Goal: Transaction & Acquisition: Download file/media

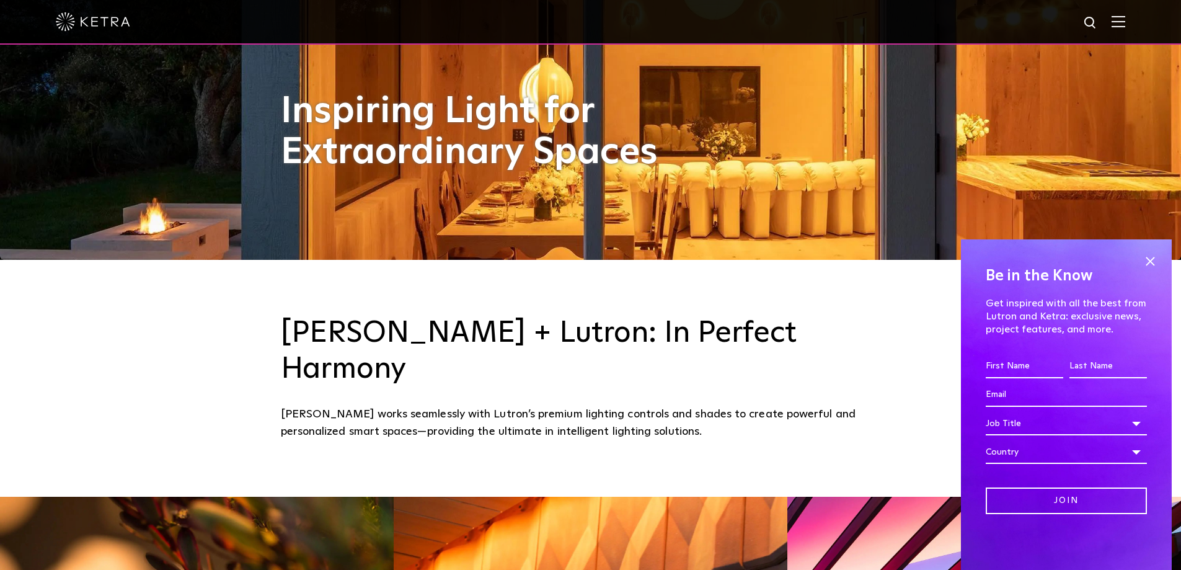
scroll to position [620, 0]
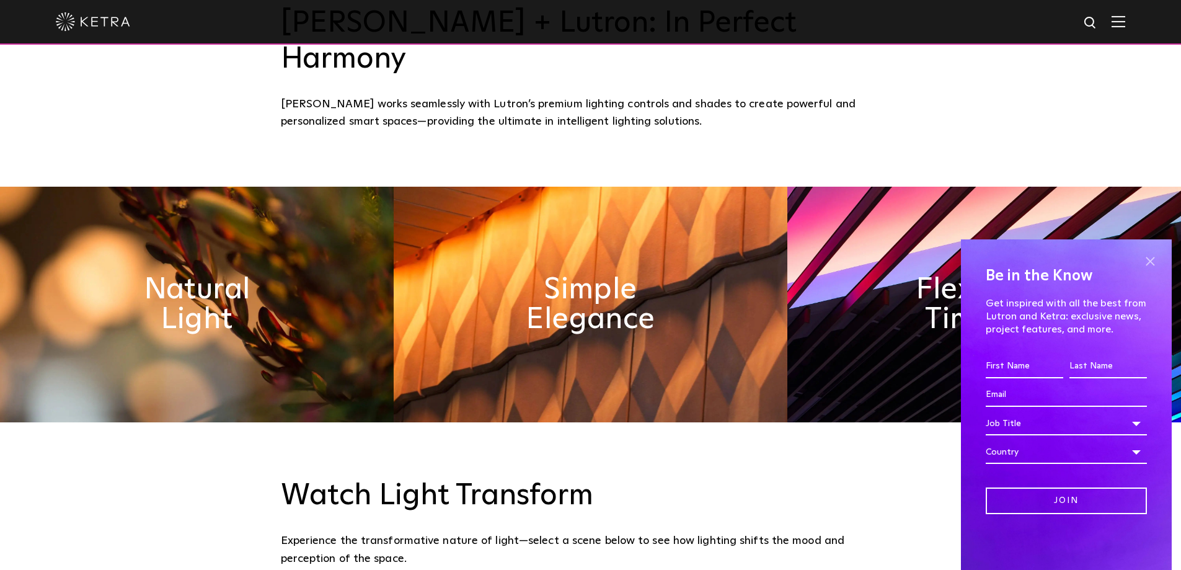
click at [1156, 259] on span at bounding box center [1150, 261] width 19 height 19
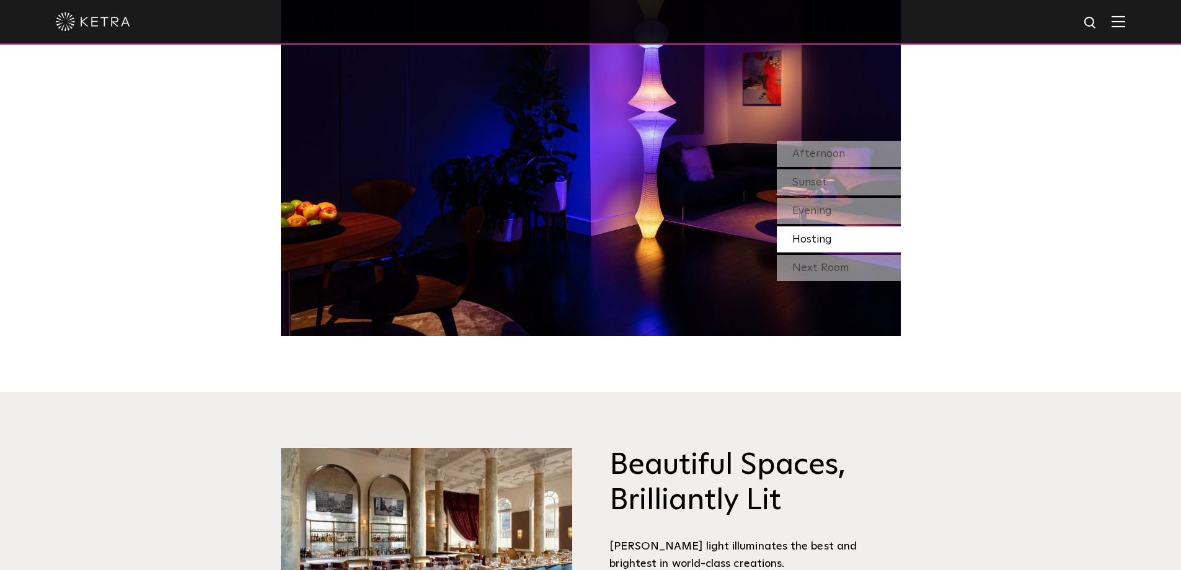
scroll to position [0, 0]
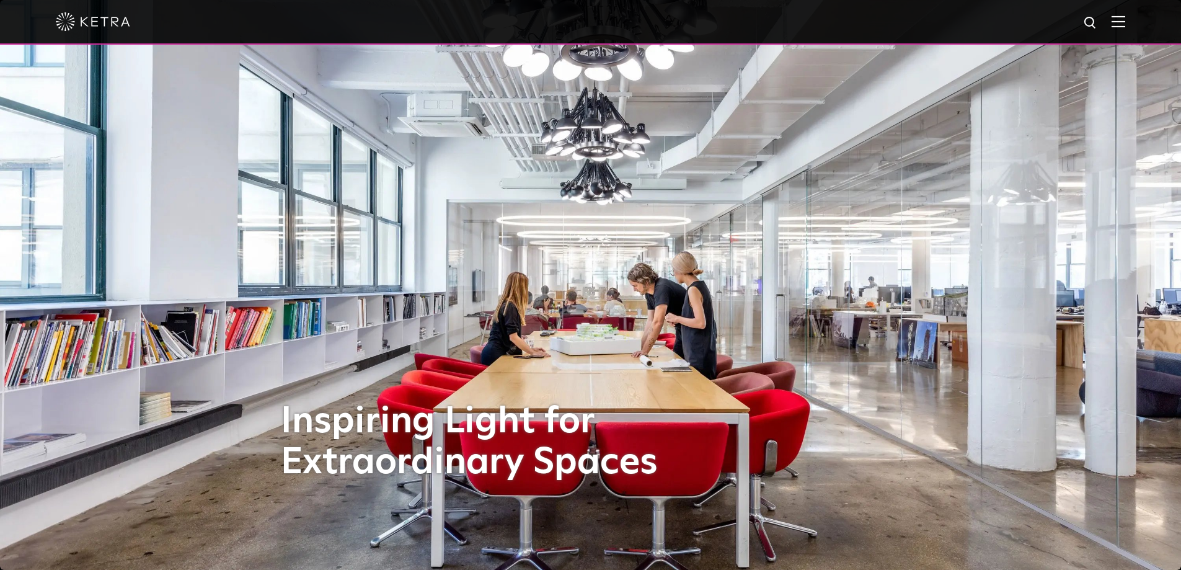
click at [1123, 27] on img at bounding box center [1119, 21] width 14 height 12
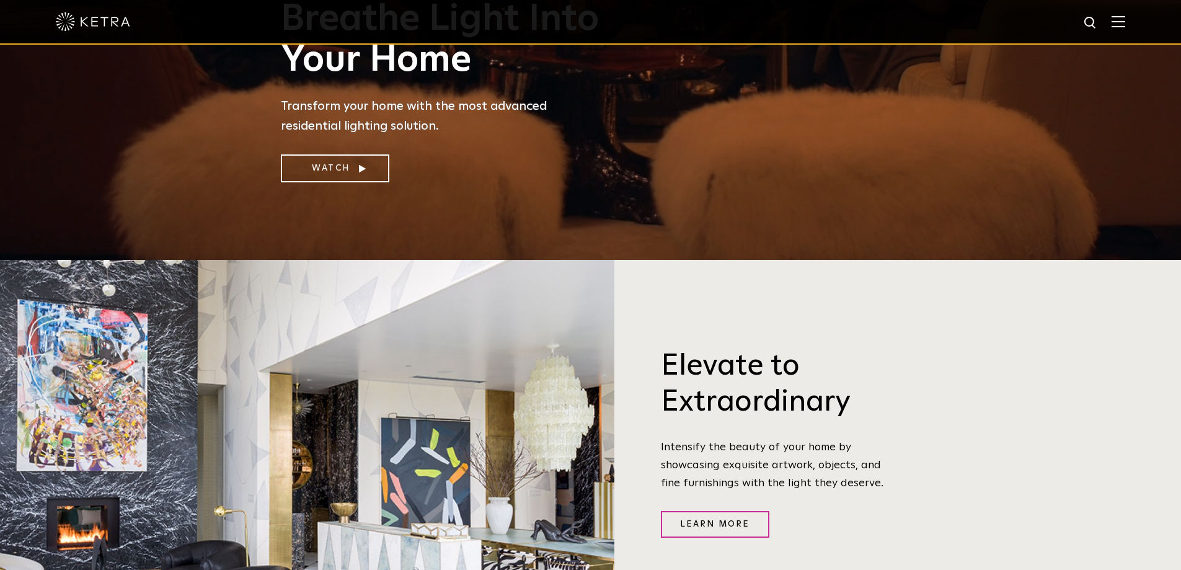
scroll to position [620, 0]
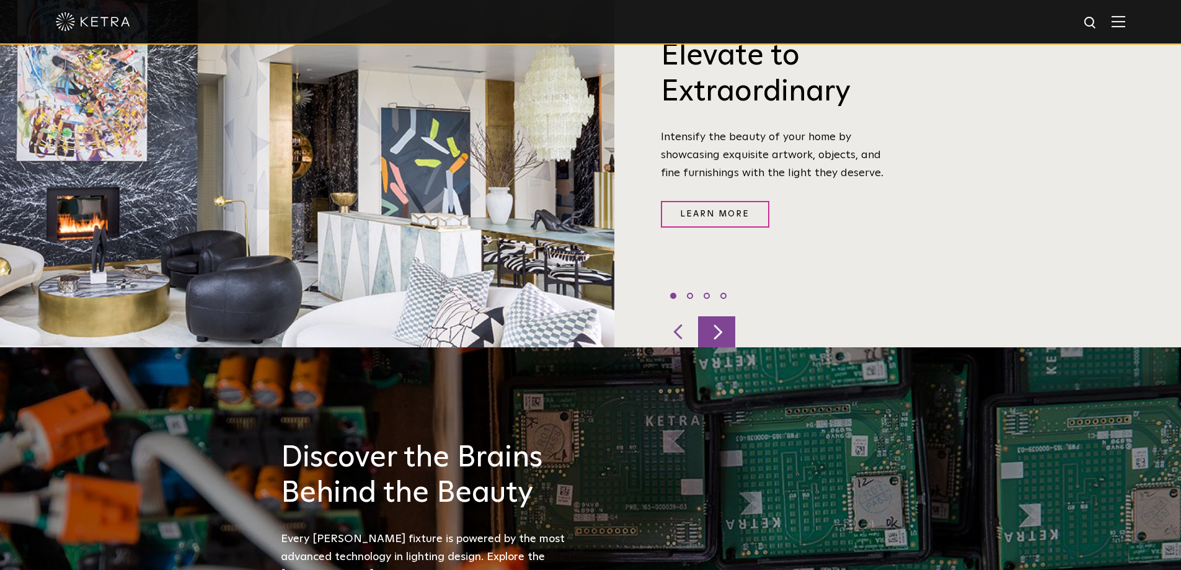
click at [722, 316] on div at bounding box center [716, 331] width 37 height 31
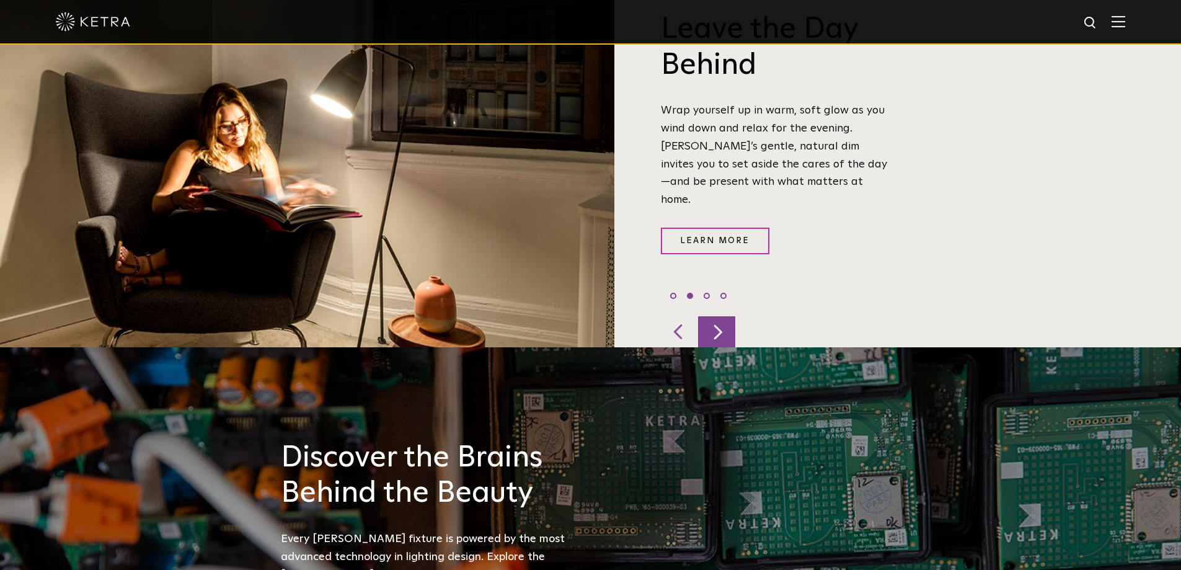
click at [722, 316] on div at bounding box center [716, 331] width 37 height 31
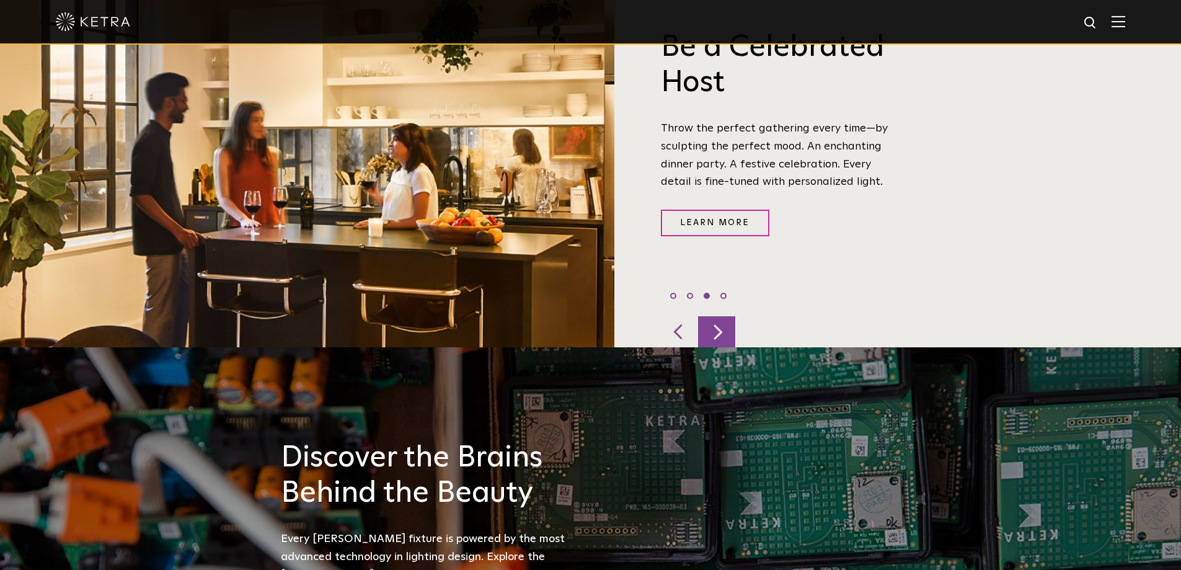
click at [722, 316] on div at bounding box center [716, 331] width 37 height 31
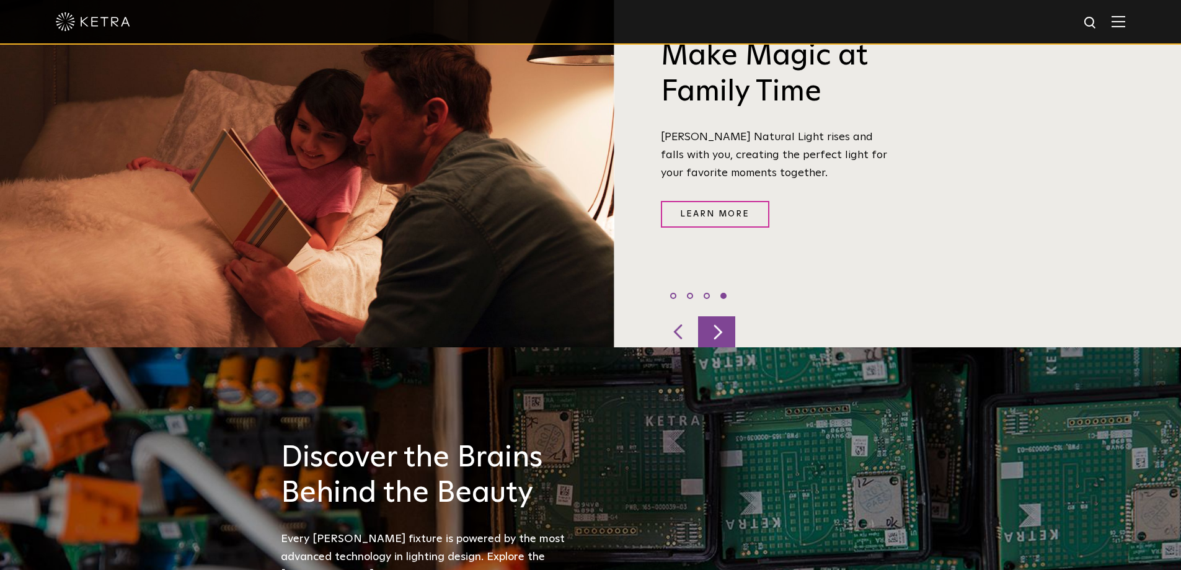
click at [722, 316] on div at bounding box center [716, 331] width 37 height 31
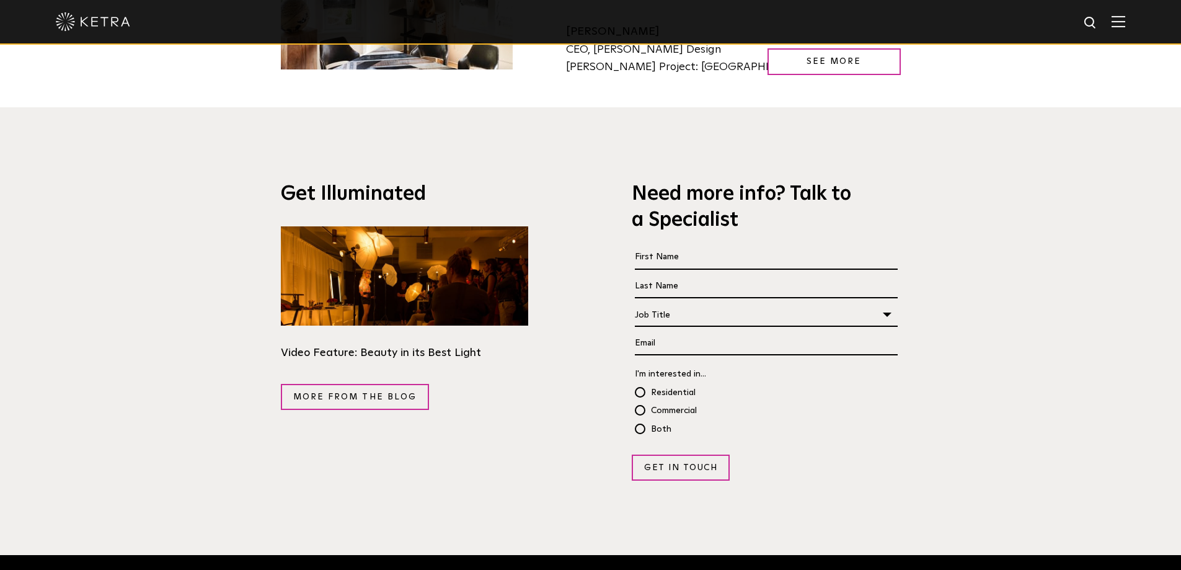
scroll to position [0, 0]
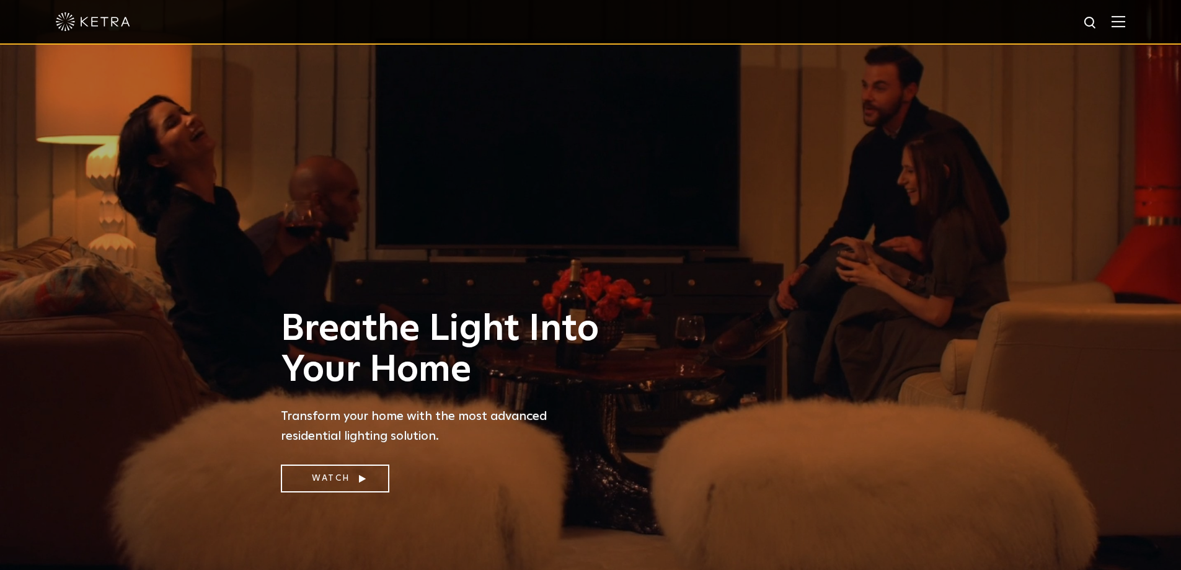
click at [1125, 20] on img at bounding box center [1119, 21] width 14 height 12
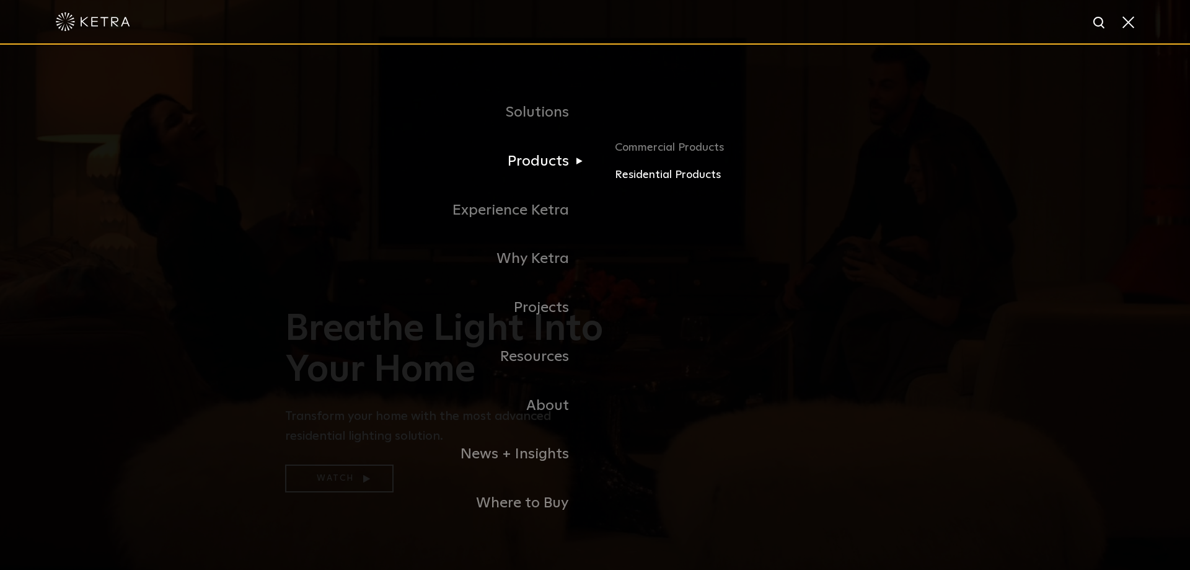
click at [637, 172] on link "Residential Products" at bounding box center [760, 175] width 290 height 18
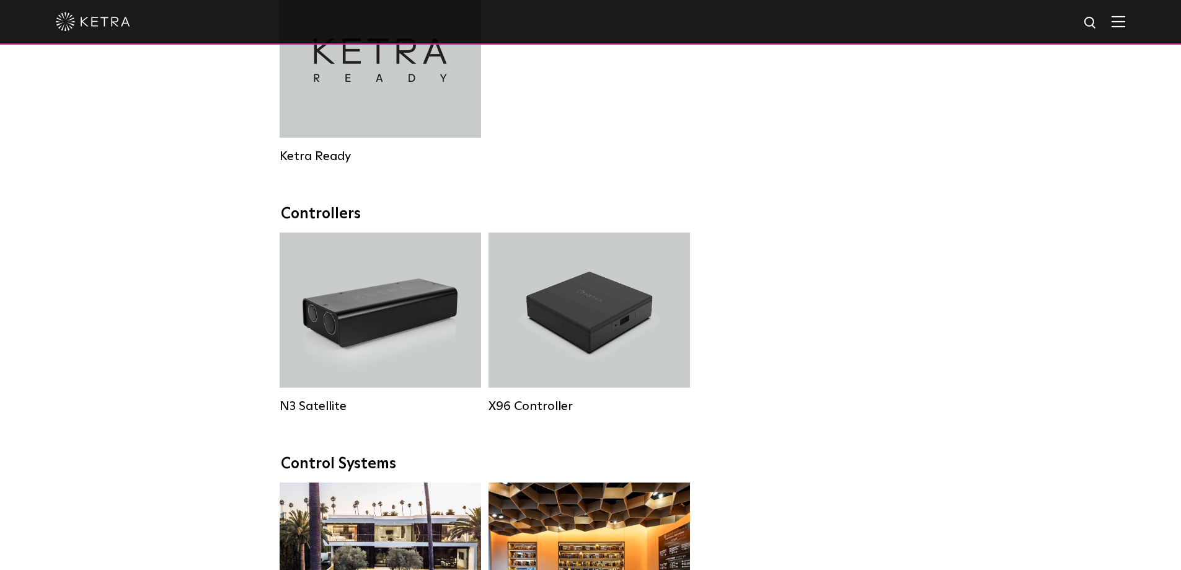
scroll to position [1550, 0]
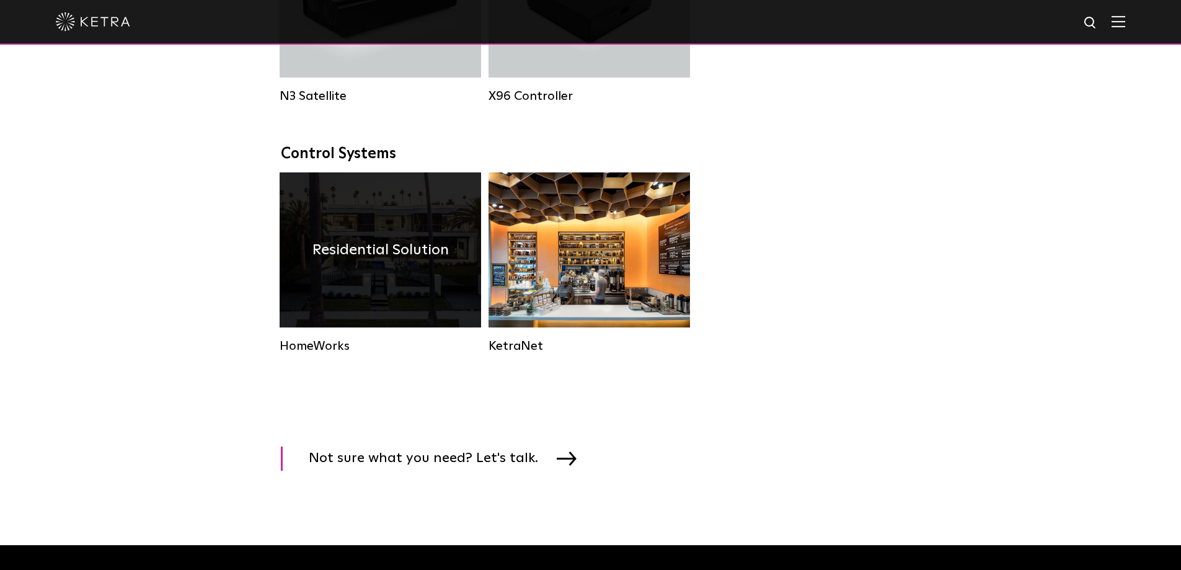
click at [368, 262] on h4 "Residential Solution" at bounding box center [380, 250] width 136 height 24
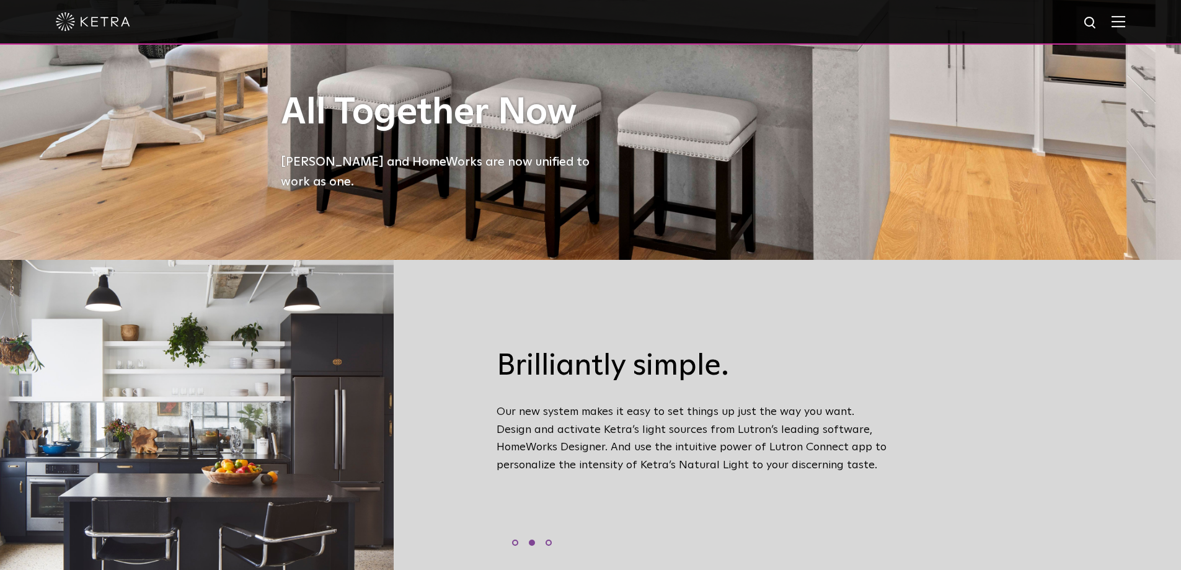
scroll to position [620, 0]
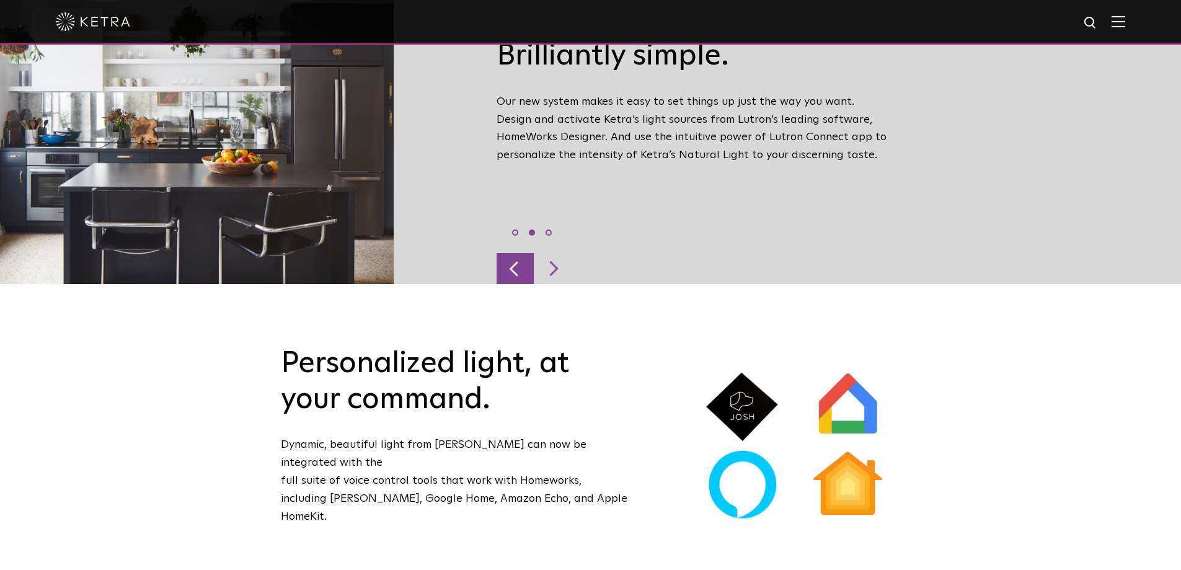
click at [508, 253] on div at bounding box center [515, 268] width 37 height 31
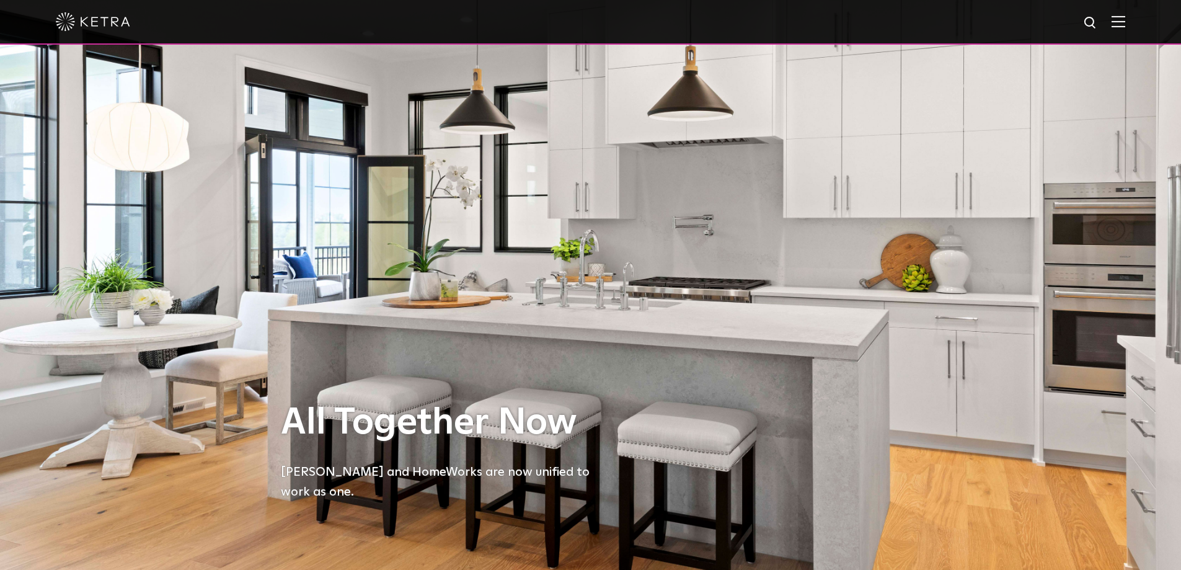
scroll to position [310, 0]
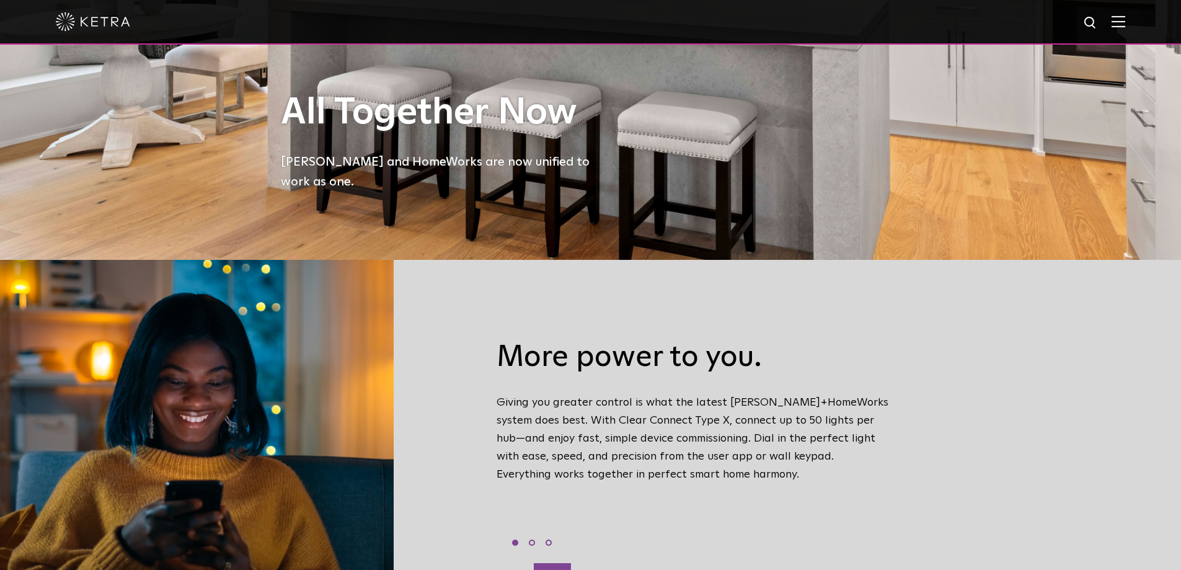
click at [559, 563] on div at bounding box center [552, 578] width 37 height 31
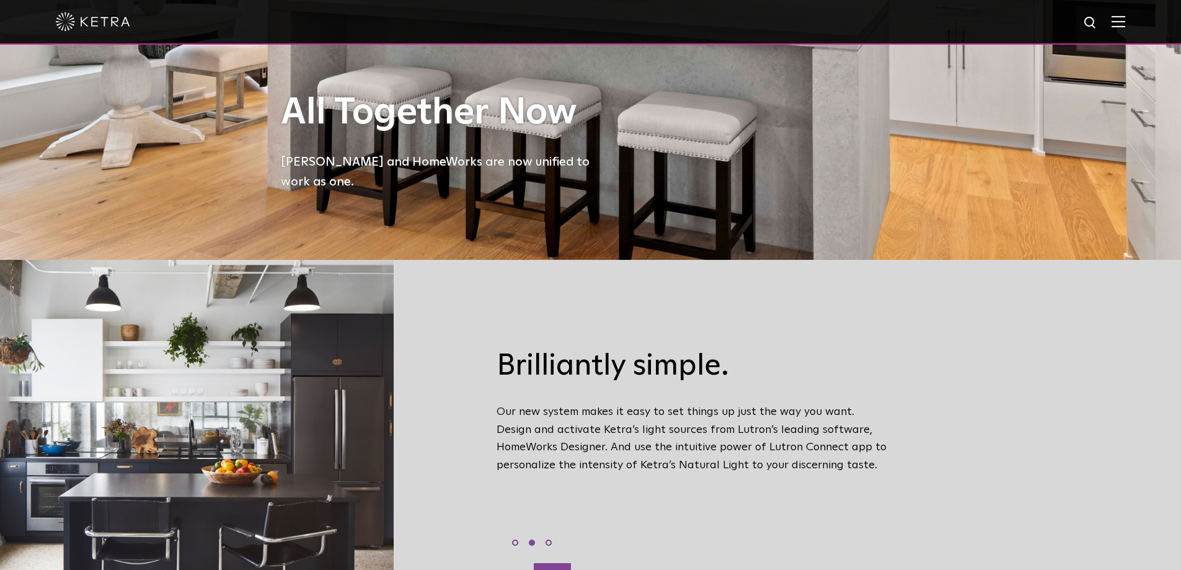
click at [559, 563] on div at bounding box center [552, 578] width 37 height 31
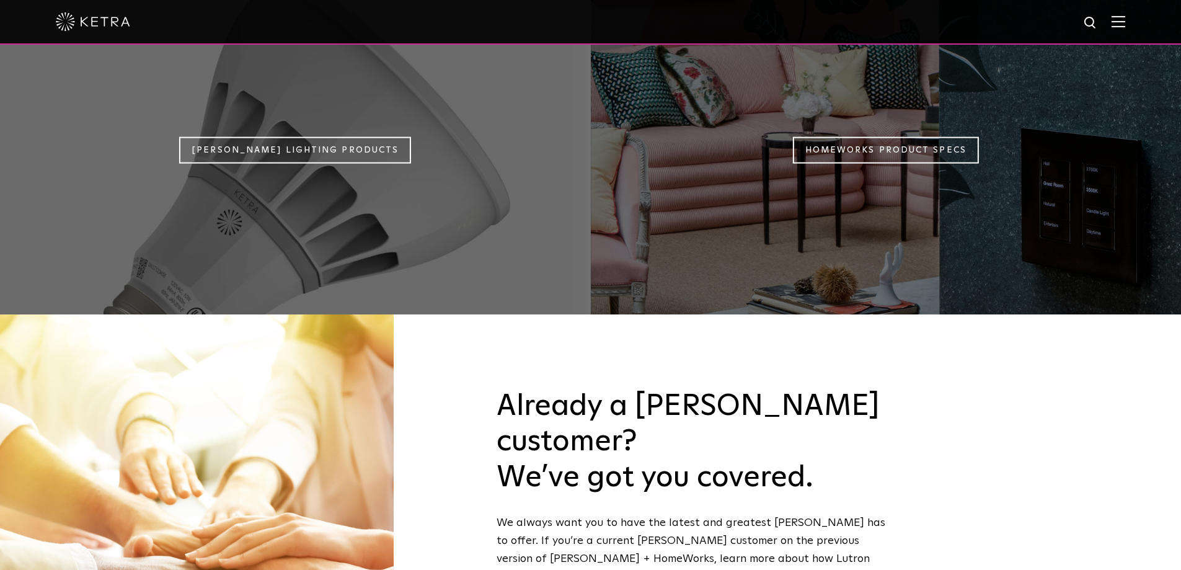
scroll to position [1550, 0]
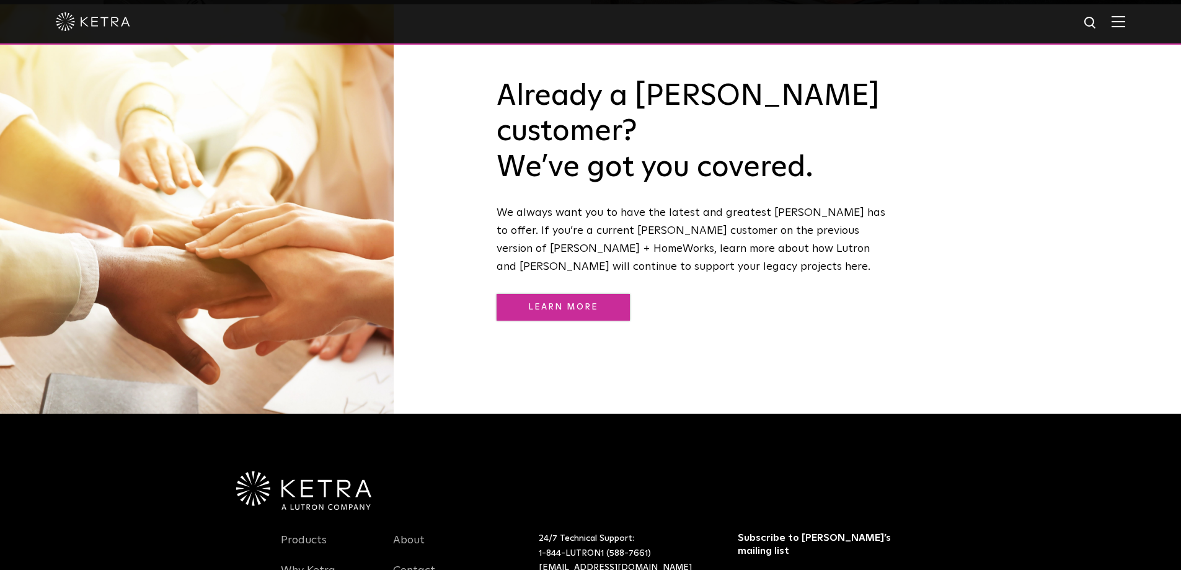
click at [598, 294] on link "Learn More" at bounding box center [563, 307] width 133 height 27
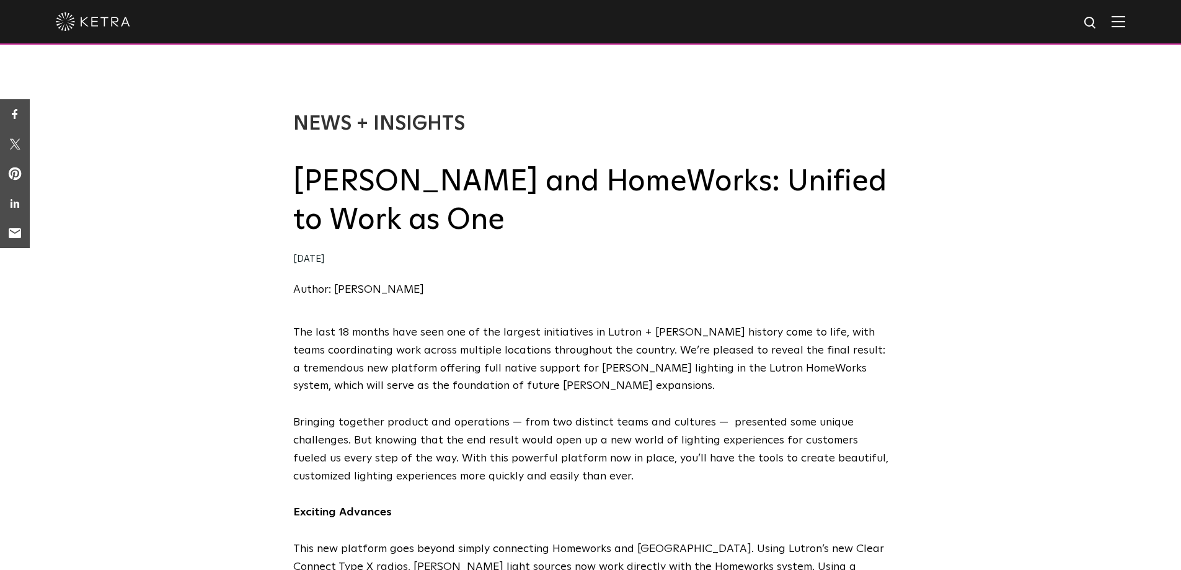
click at [1124, 22] on img at bounding box center [1119, 21] width 14 height 12
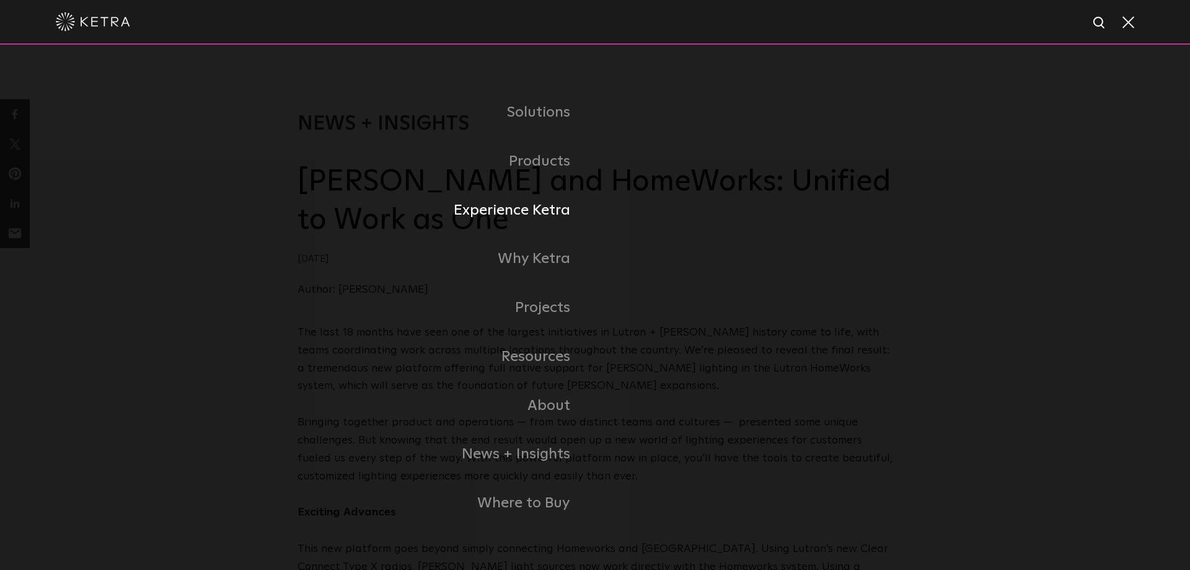
click at [557, 211] on link "Experience Ketra" at bounding box center [447, 210] width 298 height 49
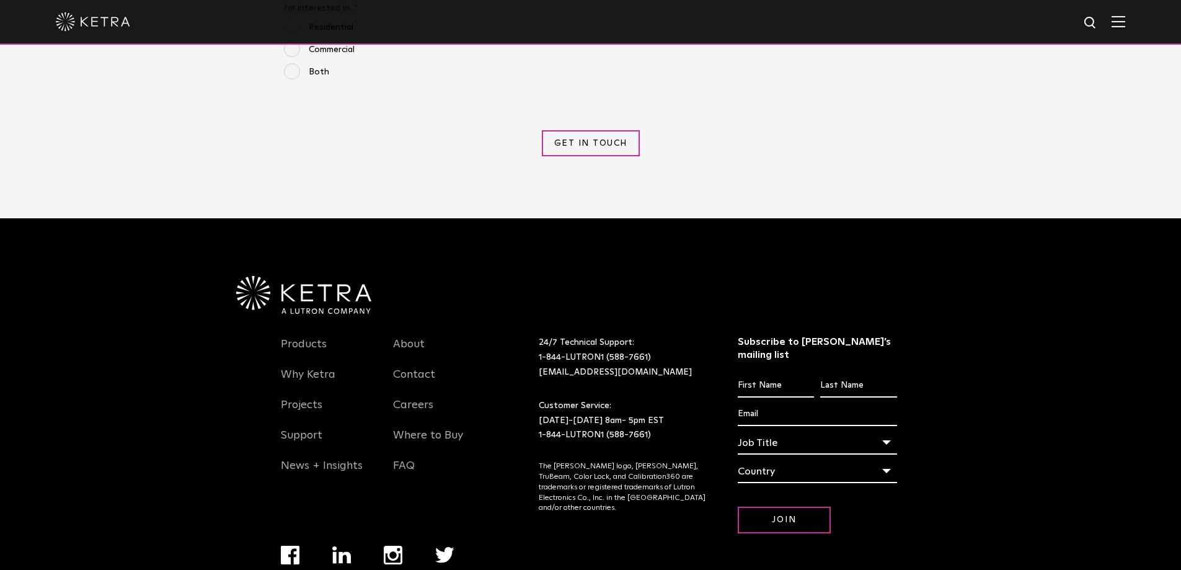
scroll to position [1240, 0]
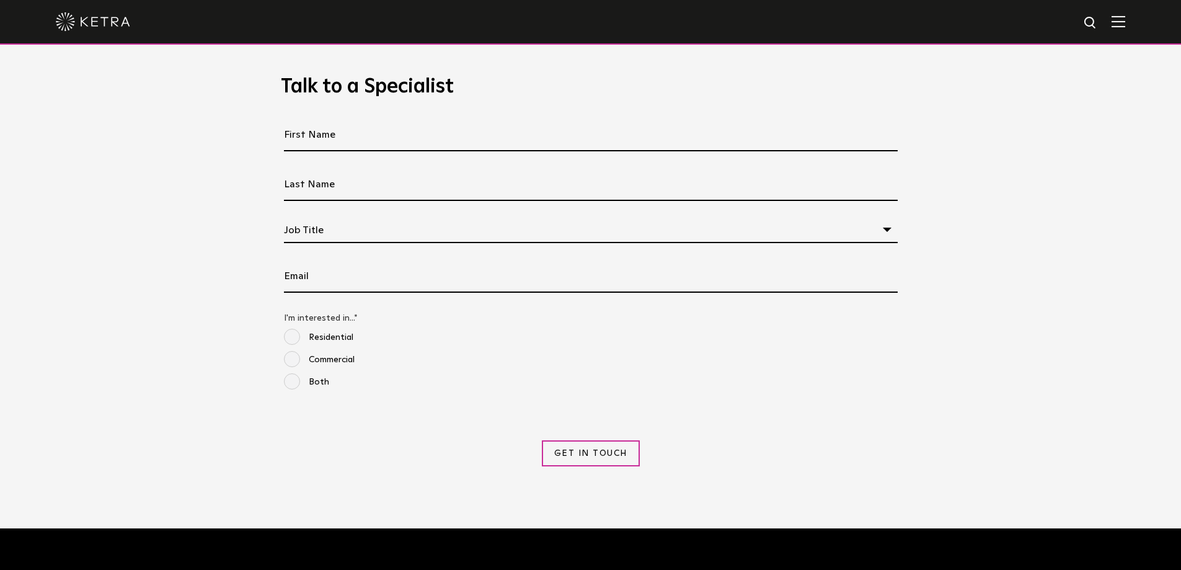
click at [575, 224] on div "Job Title" at bounding box center [591, 230] width 614 height 25
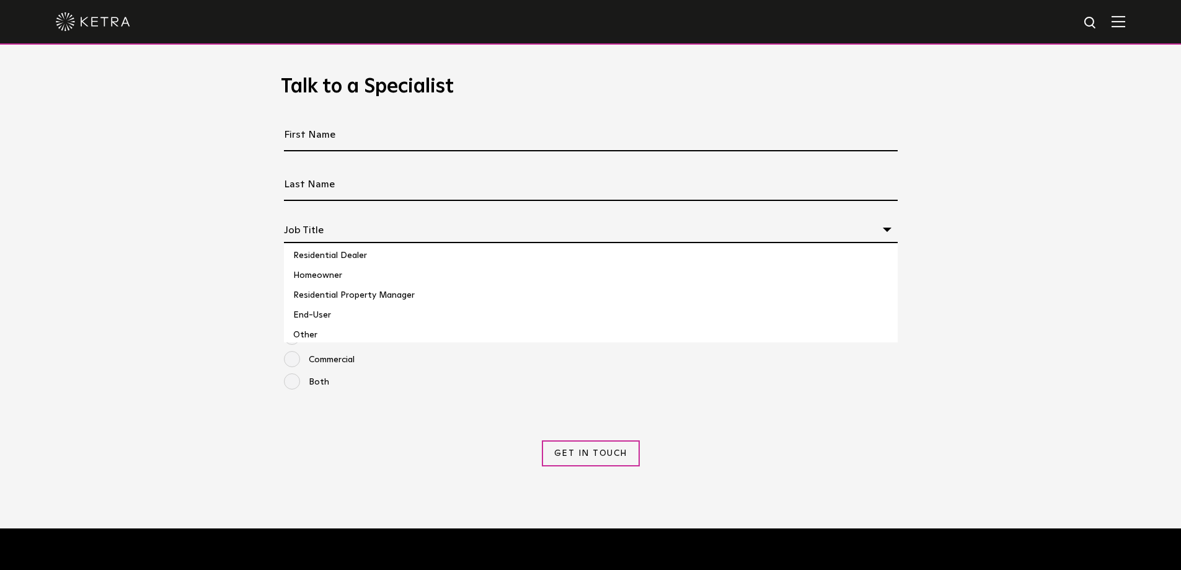
scroll to position [168, 0]
click at [815, 404] on div "Residential Commercial Both" at bounding box center [591, 367] width 620 height 82
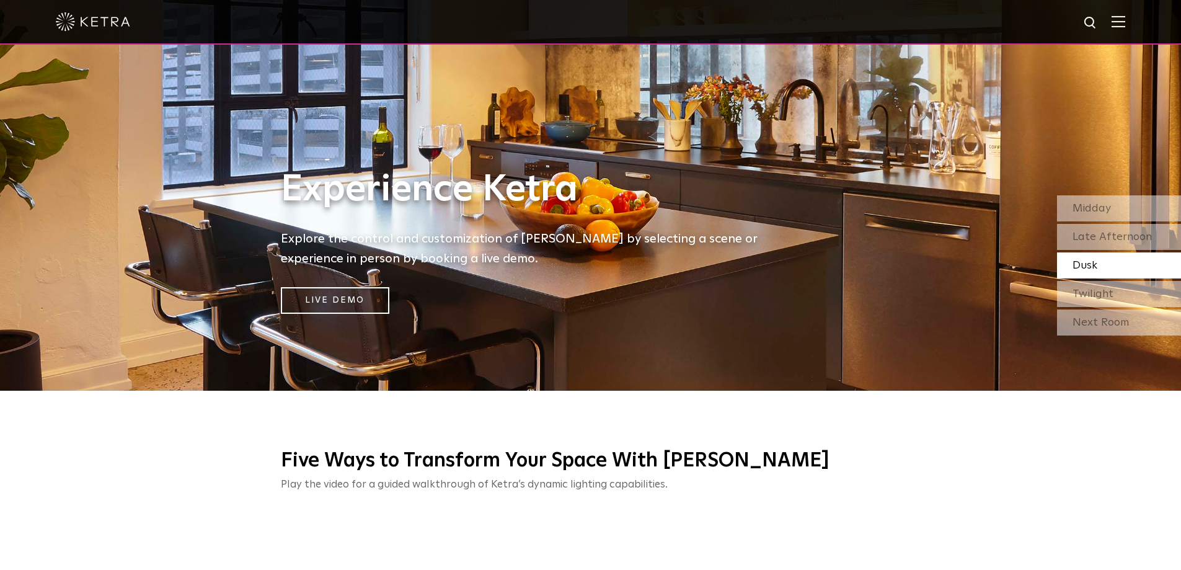
scroll to position [0, 0]
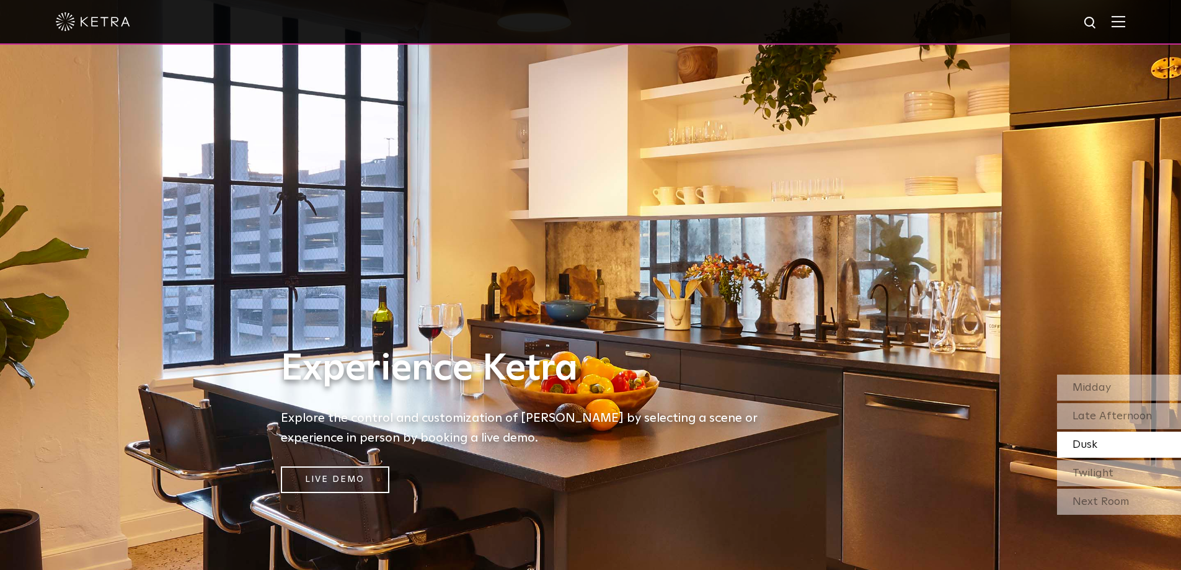
click at [1118, 24] on div at bounding box center [590, 21] width 1069 height 43
click at [1125, 24] on img at bounding box center [1119, 21] width 14 height 12
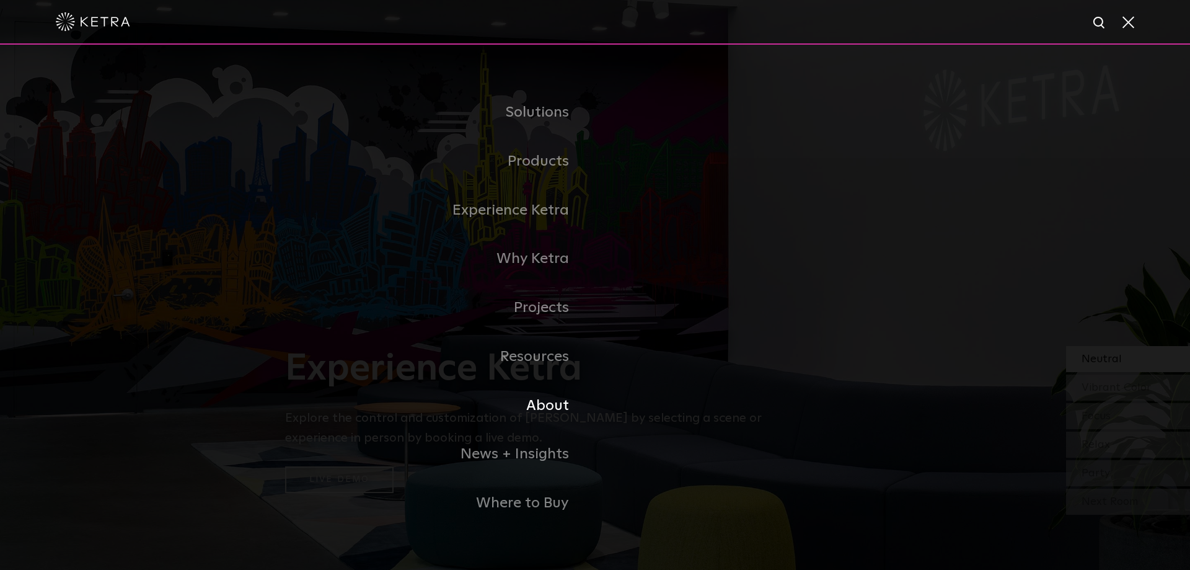
click at [547, 416] on link "About" at bounding box center [440, 405] width 310 height 49
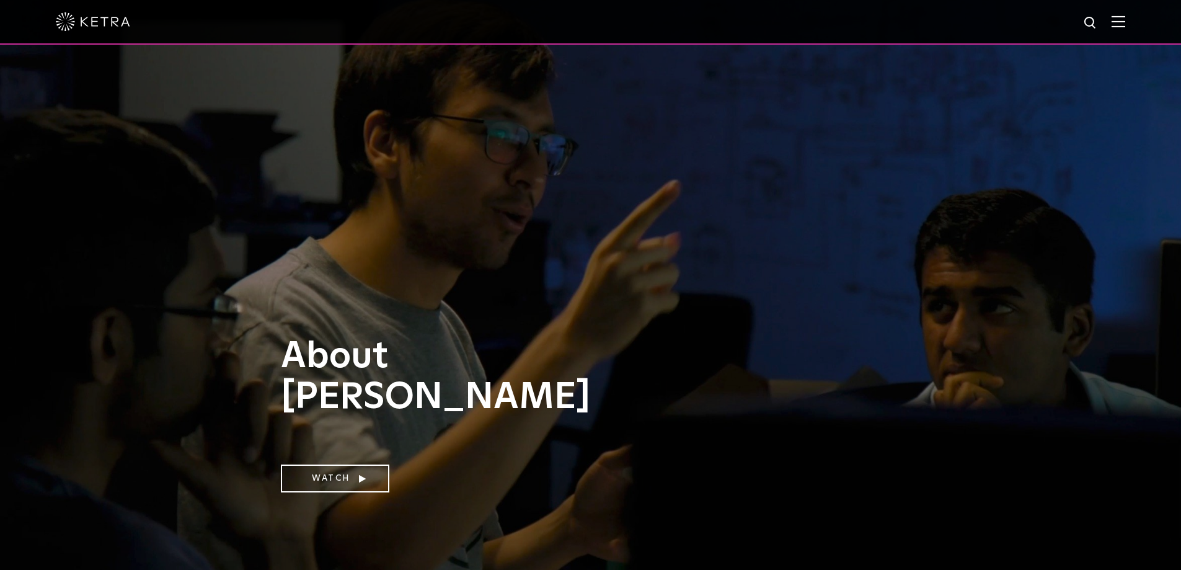
click at [1125, 27] on img at bounding box center [1119, 21] width 14 height 12
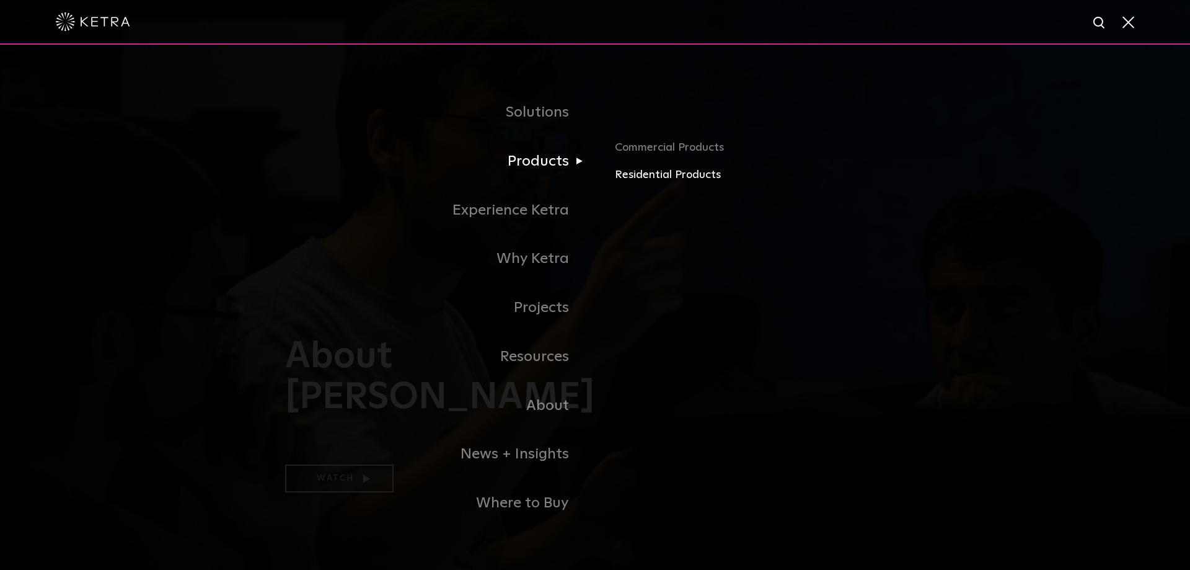
click at [648, 174] on link "Residential Products" at bounding box center [760, 175] width 290 height 18
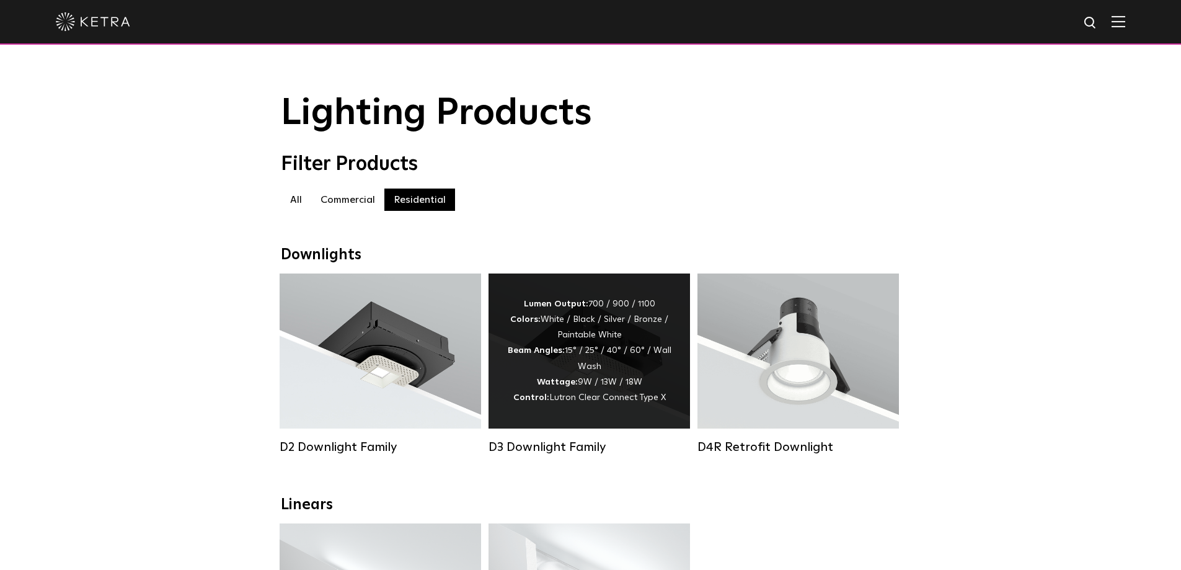
click at [558, 347] on div "Lumen Output: 700 / 900 / 1100 Colors: White / Black / Silver / Bronze / Painta…" at bounding box center [589, 350] width 164 height 109
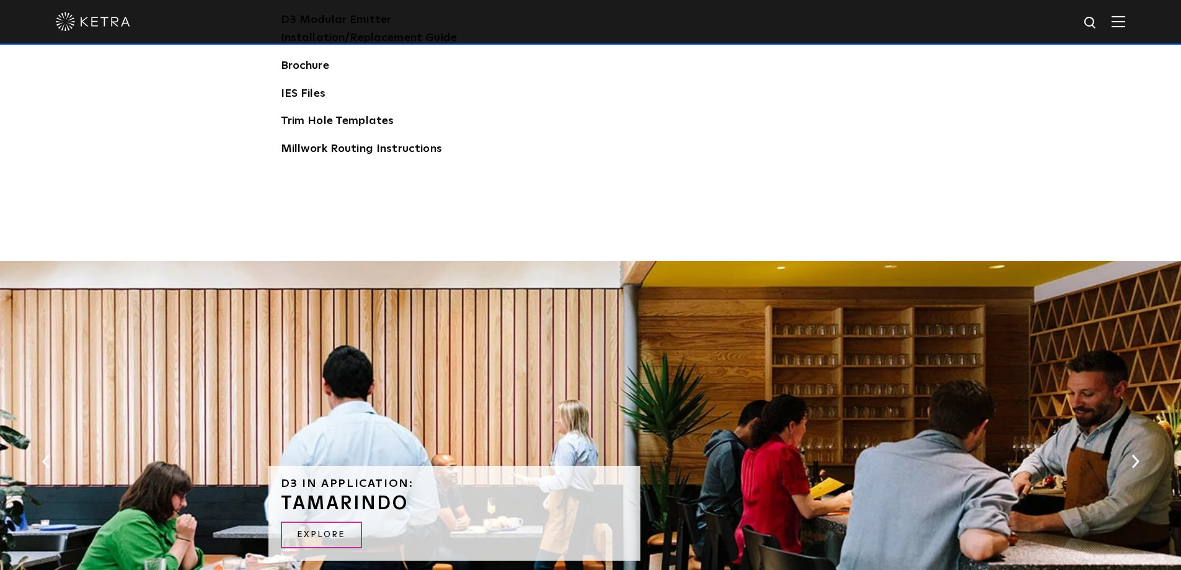
scroll to position [1860, 0]
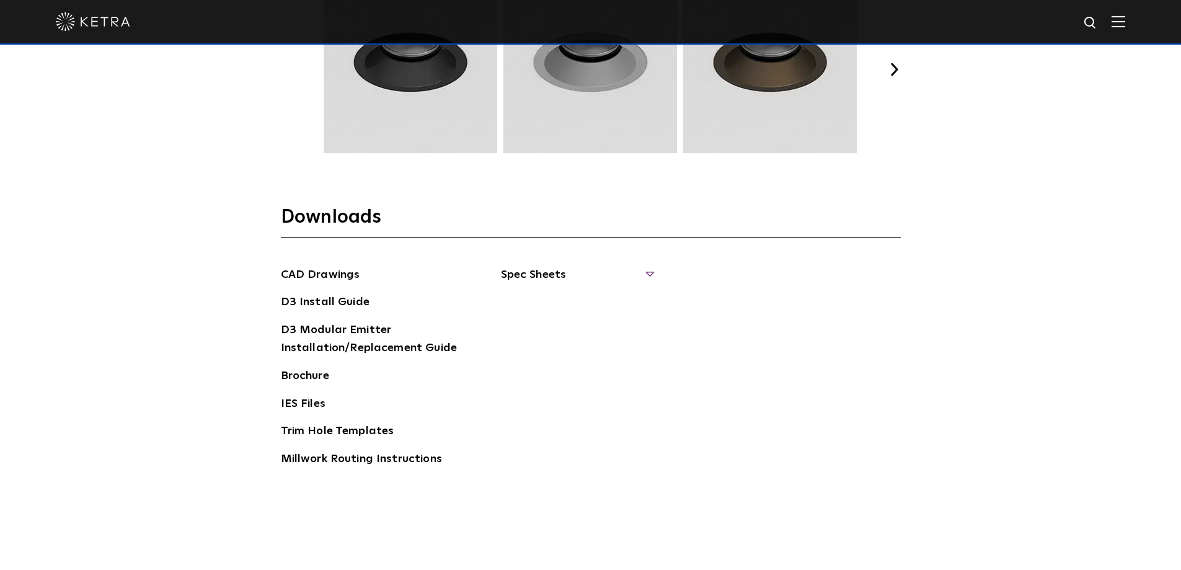
click at [570, 266] on span "Spec Sheets" at bounding box center [577, 279] width 152 height 27
click at [313, 374] on link "Brochure" at bounding box center [305, 377] width 48 height 20
click at [355, 303] on link "D3 Install Guide" at bounding box center [325, 303] width 89 height 20
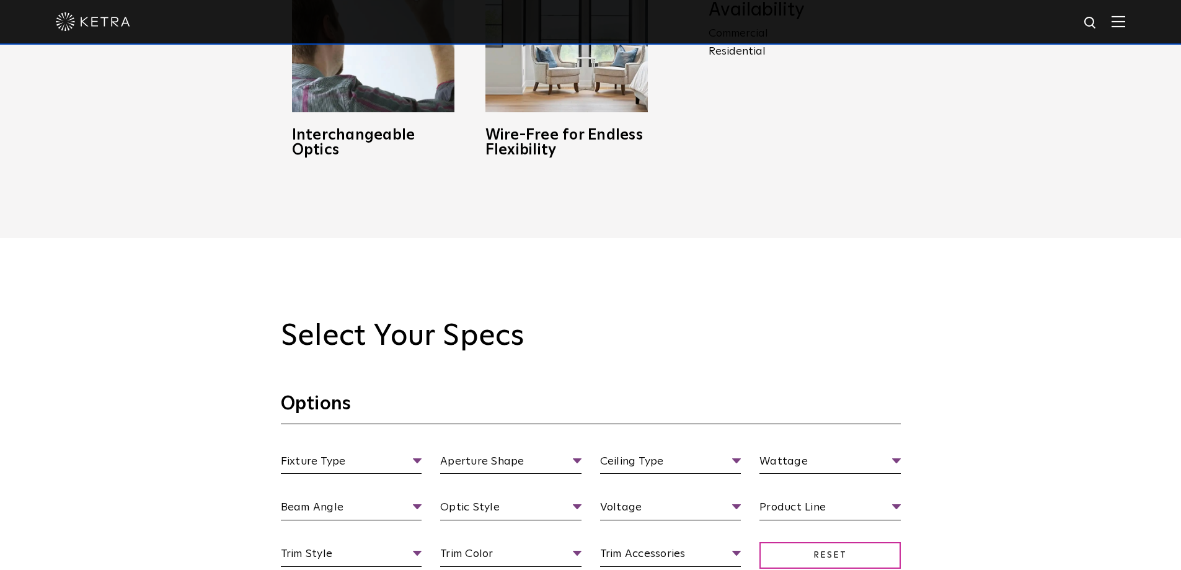
scroll to position [1240, 0]
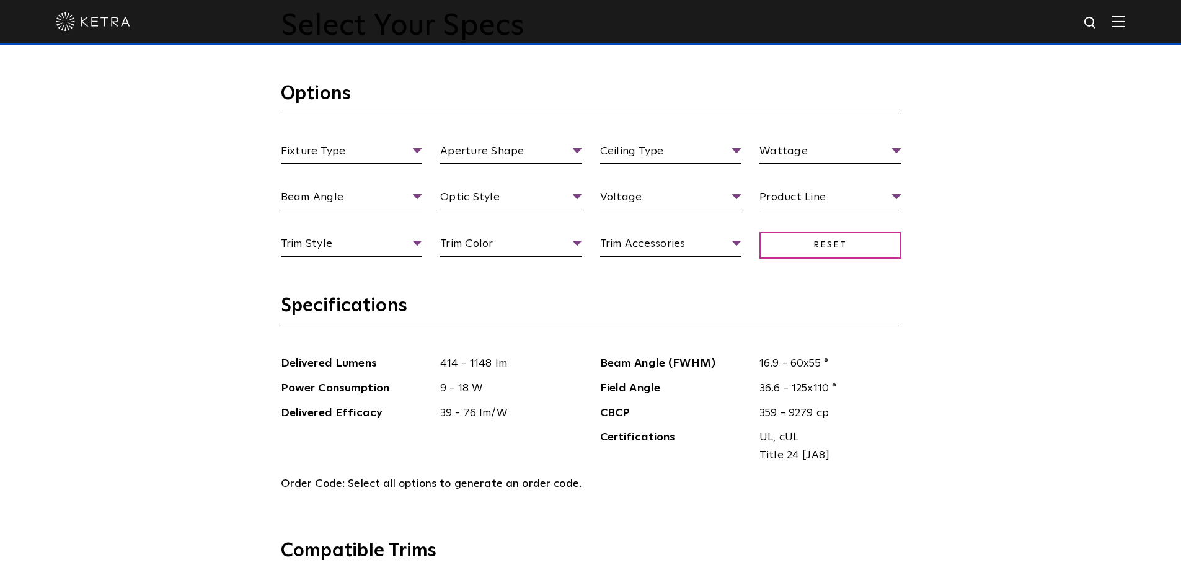
click at [463, 364] on span "414 - 1148 lm" at bounding box center [506, 364] width 151 height 18
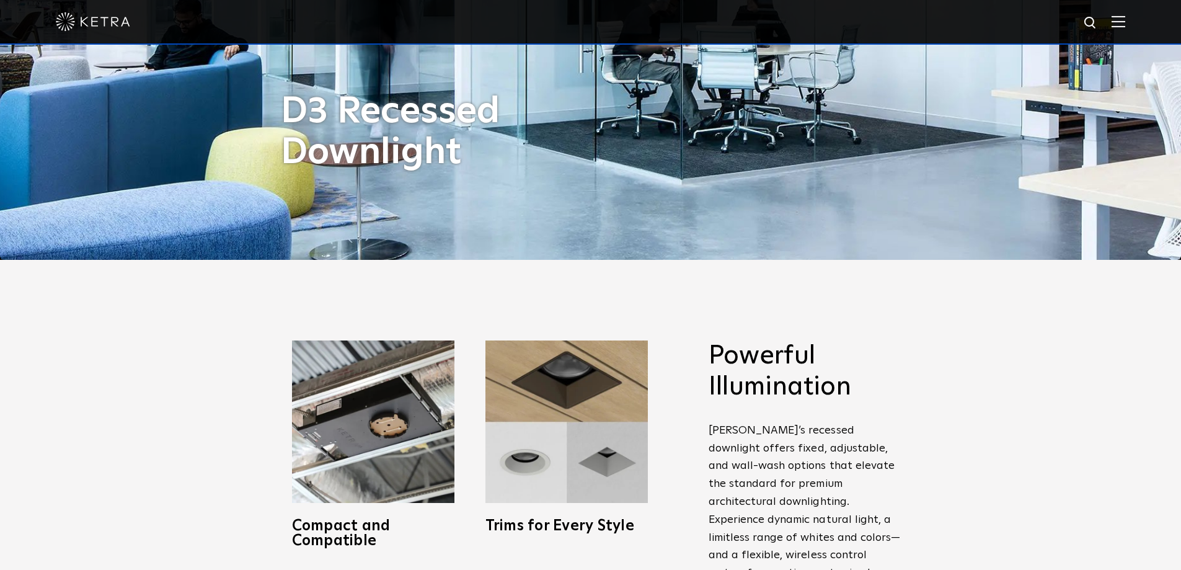
scroll to position [620, 0]
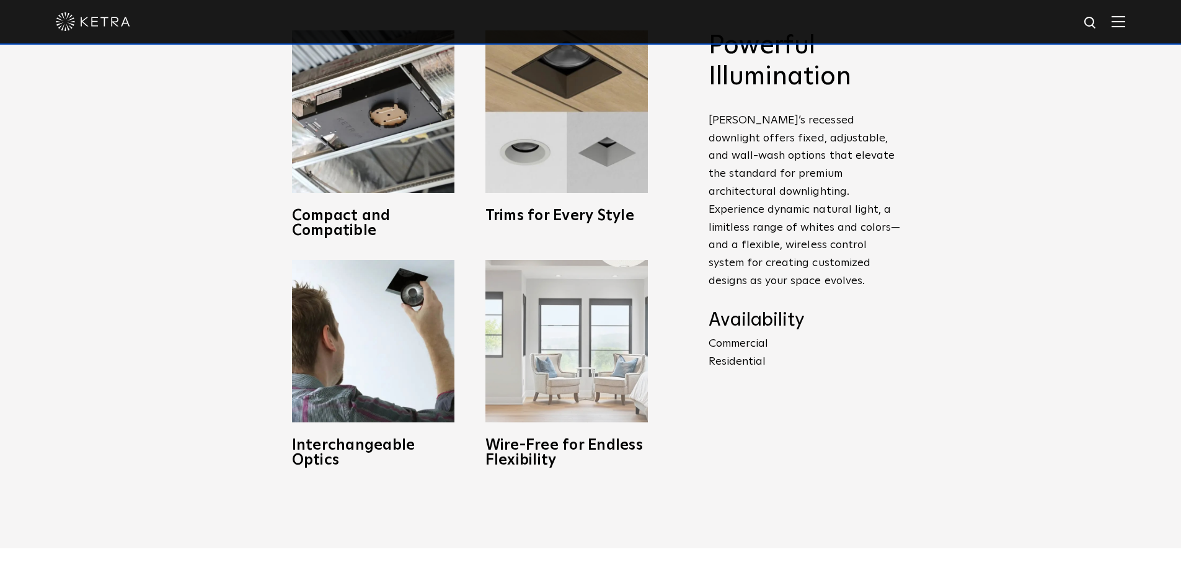
click at [609, 343] on img at bounding box center [566, 341] width 162 height 162
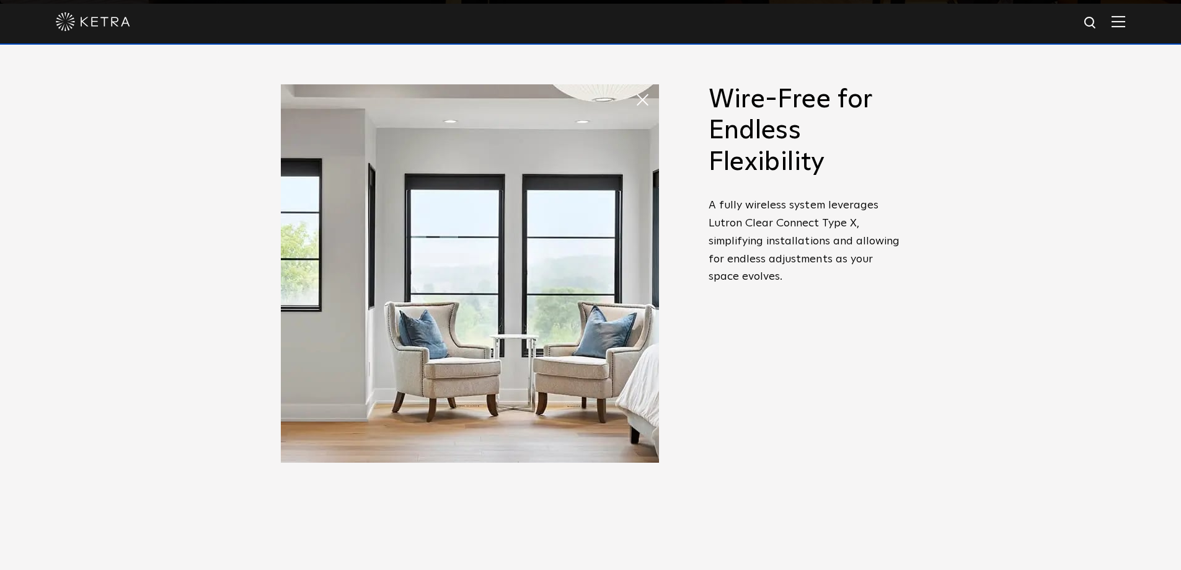
drag, startPoint x: 873, startPoint y: 397, endPoint x: 871, endPoint y: 375, distance: 21.8
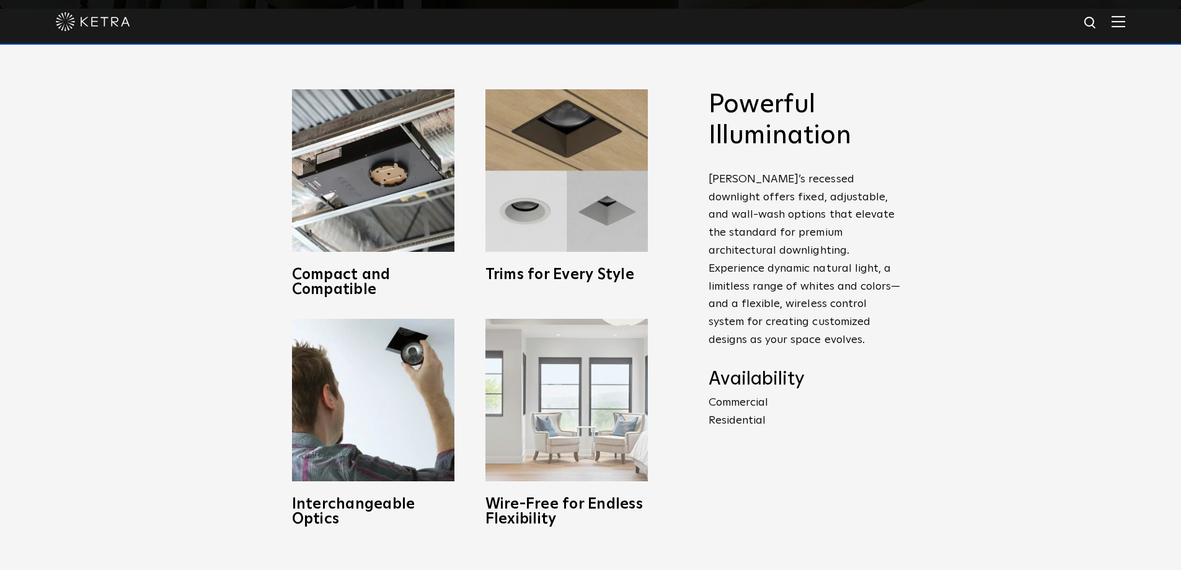
click at [605, 502] on h3 "Wire-Free for Endless Flexibility" at bounding box center [566, 512] width 162 height 30
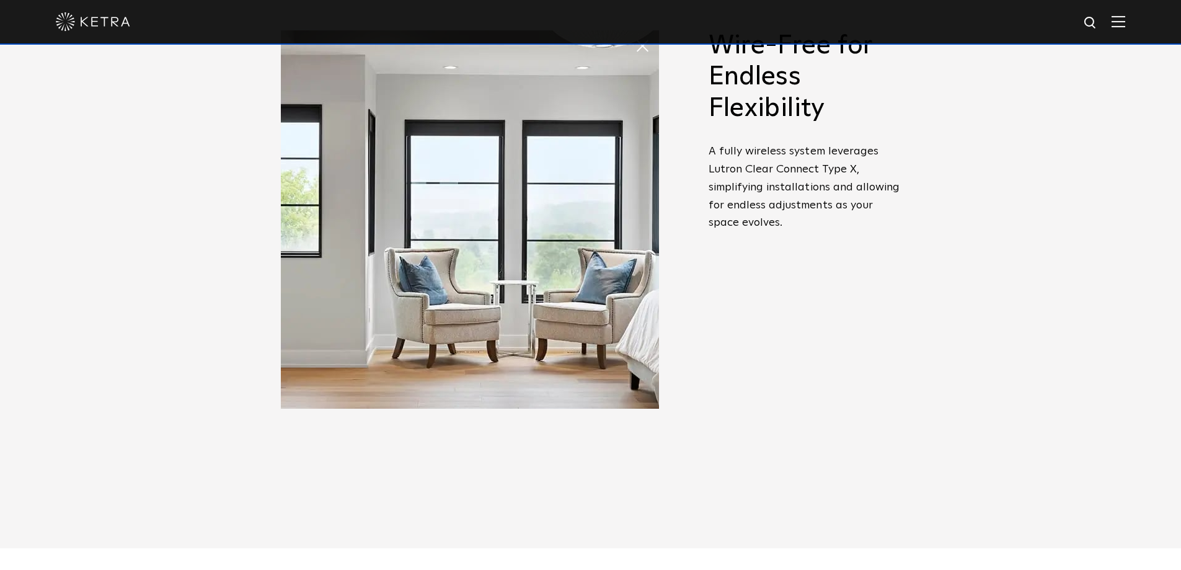
scroll to position [310, 0]
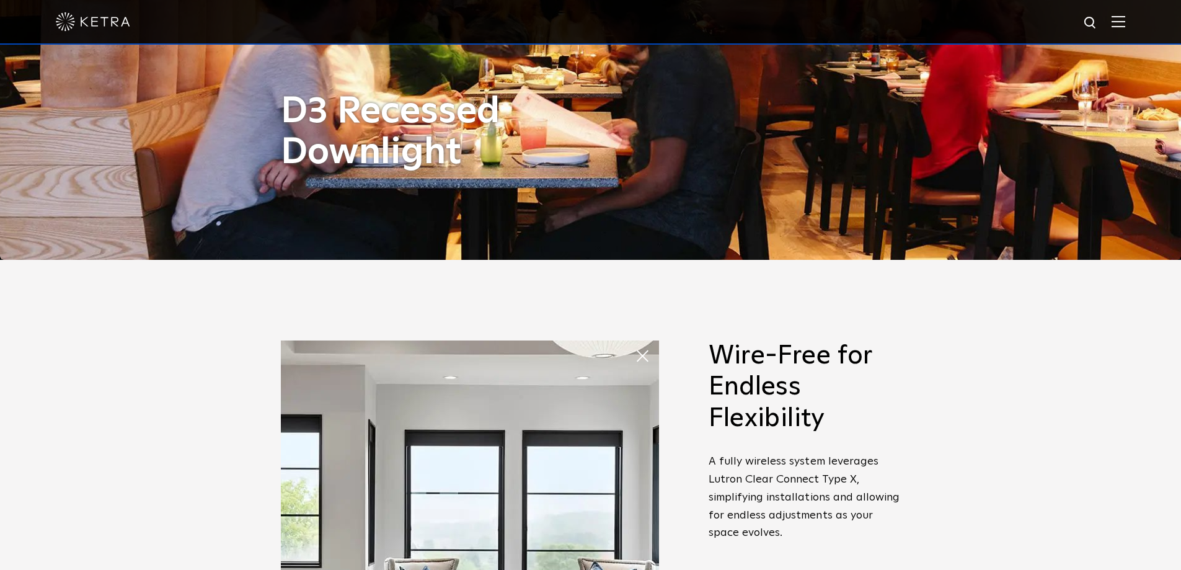
click at [635, 343] on span at bounding box center [635, 343] width 0 height 0
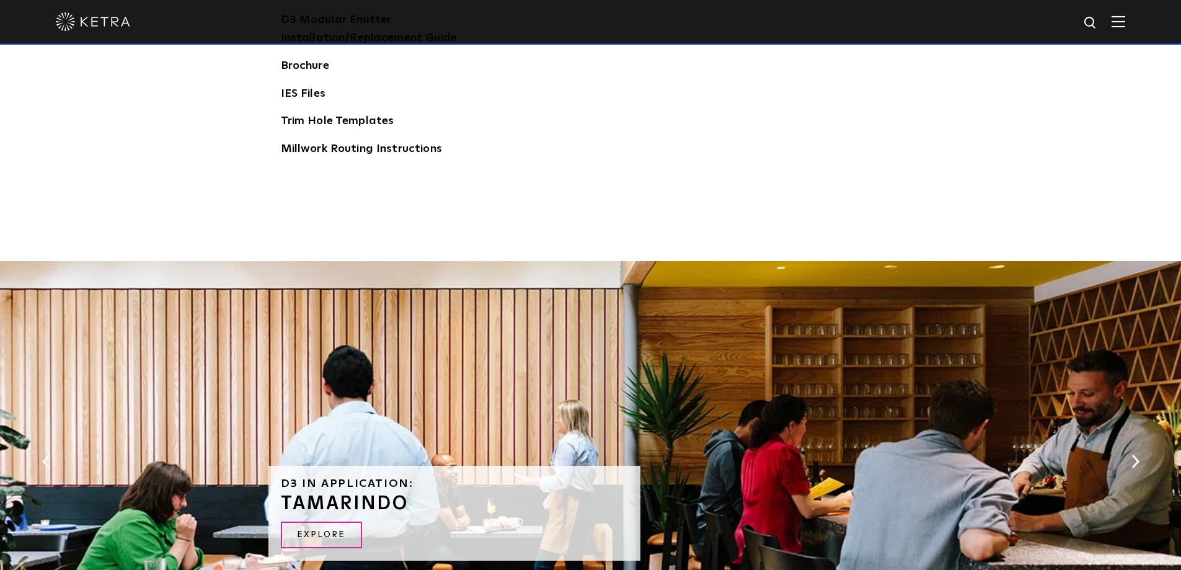
scroll to position [1860, 0]
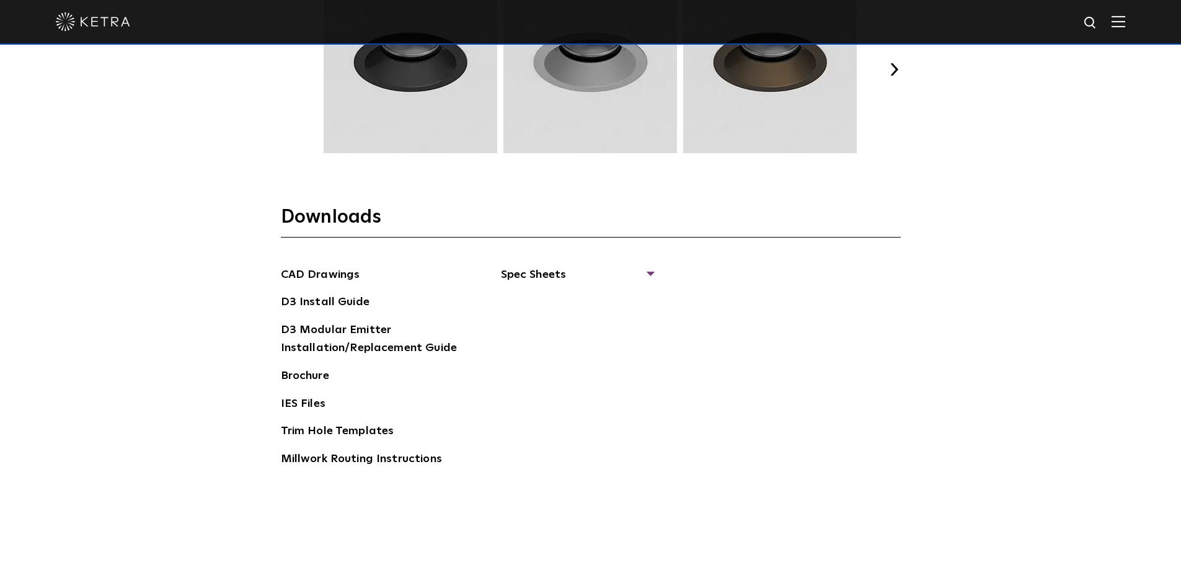
drag, startPoint x: 368, startPoint y: 396, endPoint x: 369, endPoint y: 388, distance: 7.7
drag, startPoint x: 369, startPoint y: 388, endPoint x: 346, endPoint y: 361, distance: 35.6
click at [346, 361] on ul "CAD Drawings D3 Install Guide D3 Modular Emitter Installation/Replacement Guide…" at bounding box center [374, 372] width 186 height 212
click at [348, 347] on link "D3 Modular Emitter Installation/Replacement Guide" at bounding box center [374, 340] width 186 height 38
